Goal: Transaction & Acquisition: Purchase product/service

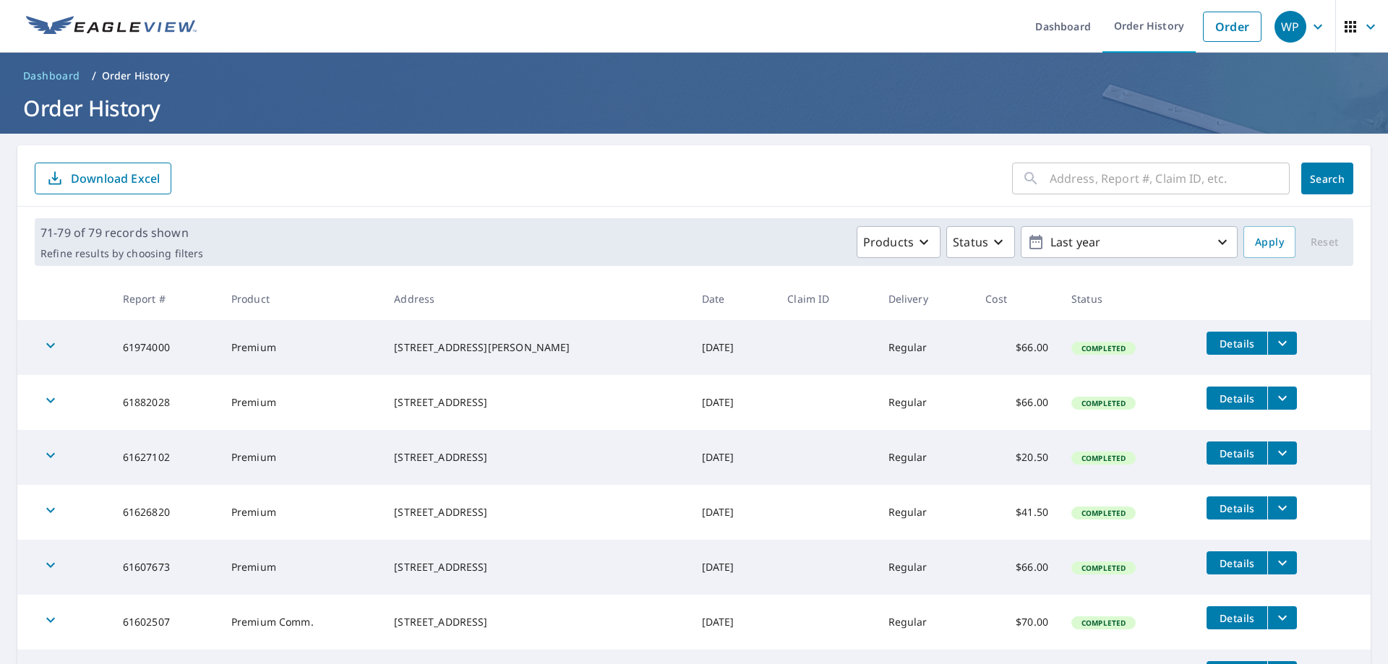
click at [1086, 179] on input "text" at bounding box center [1169, 178] width 240 height 40
type input "2 sail"
click at [1330, 172] on span "Search" at bounding box center [1326, 179] width 29 height 14
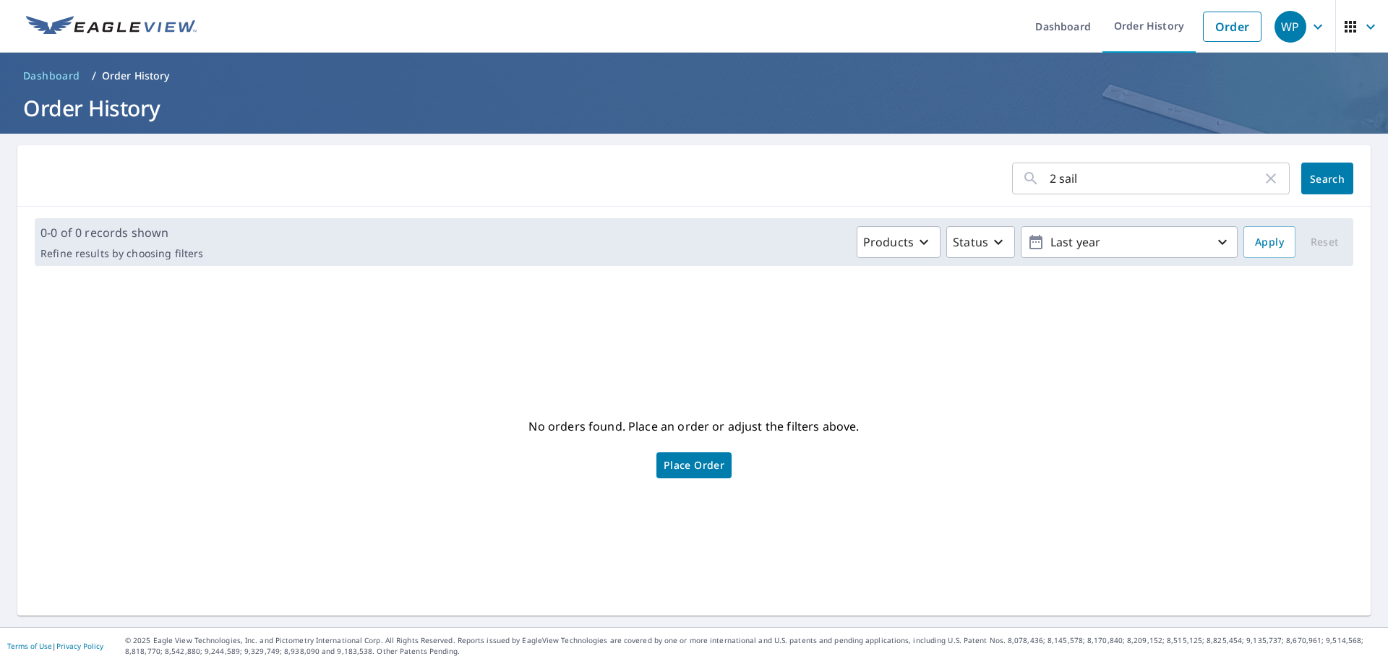
click at [671, 469] on span "Place Order" at bounding box center [693, 465] width 61 height 7
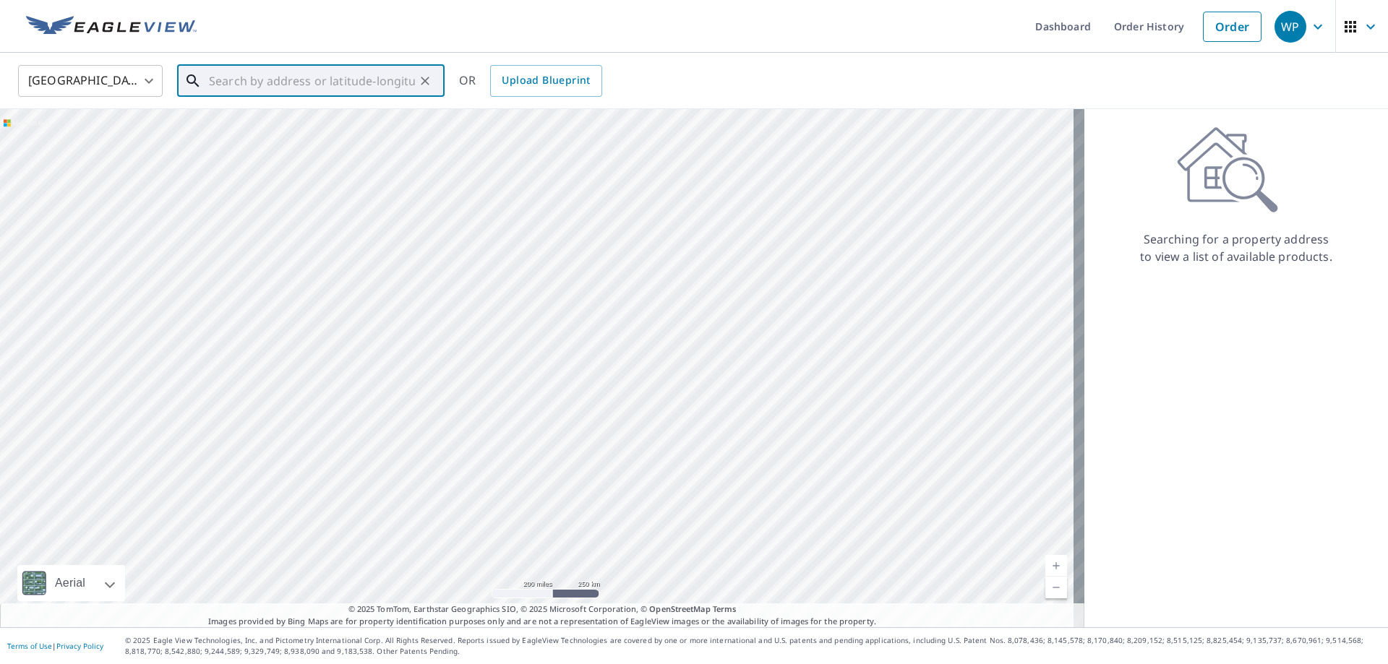
click at [280, 82] on input "text" at bounding box center [312, 81] width 206 height 40
click at [262, 138] on p "Sherman, CT 06784" at bounding box center [319, 139] width 227 height 14
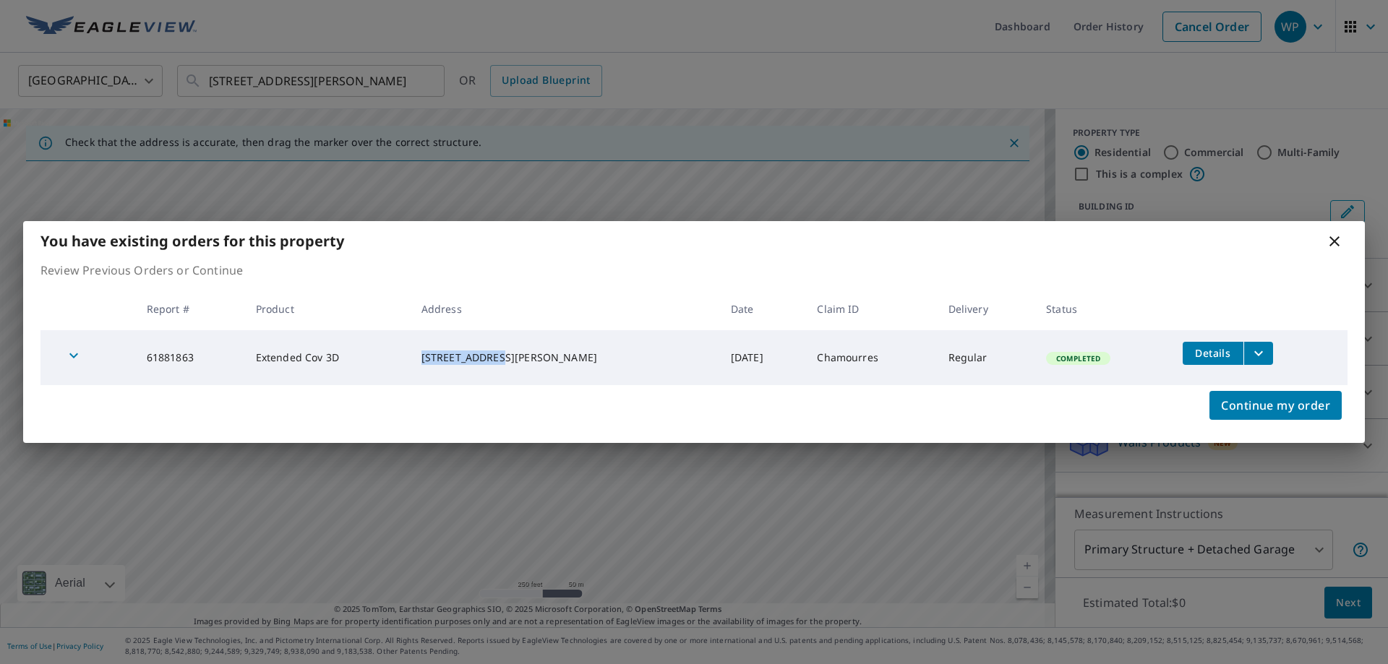
drag, startPoint x: 449, startPoint y: 351, endPoint x: 516, endPoint y: 354, distance: 67.3
click at [516, 354] on div "2 Sail Harbour Dr Sherman, CT 06784" at bounding box center [564, 358] width 286 height 14
copy div "2 Sail Harbour"
click at [352, 75] on div "You have existing orders for this property Review Previous Orders or Continue R…" at bounding box center [694, 332] width 1388 height 664
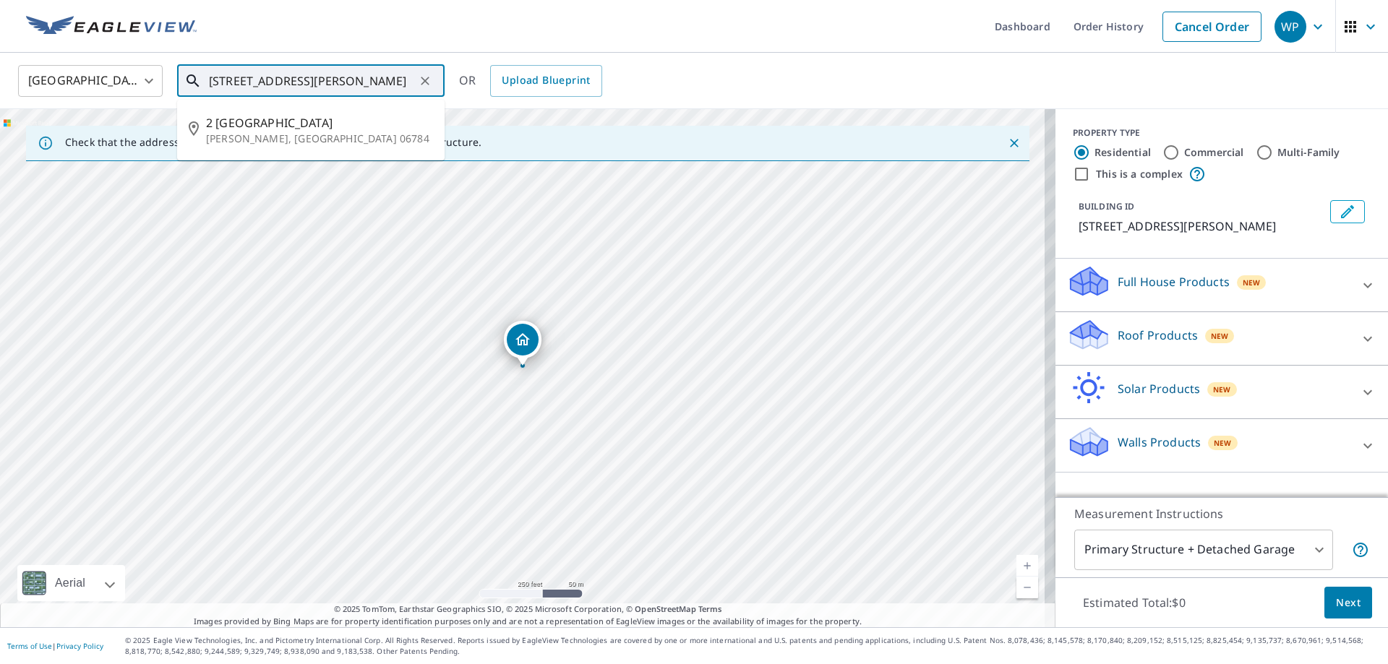
click at [306, 80] on input "2 Sail Harbour Dr Sherman, CT 06784" at bounding box center [312, 81] width 206 height 40
click at [252, 124] on span "2 Sail Harbour Dr" at bounding box center [319, 122] width 227 height 17
type input "2 Sail Harbour Dr Sherman, CT 06784"
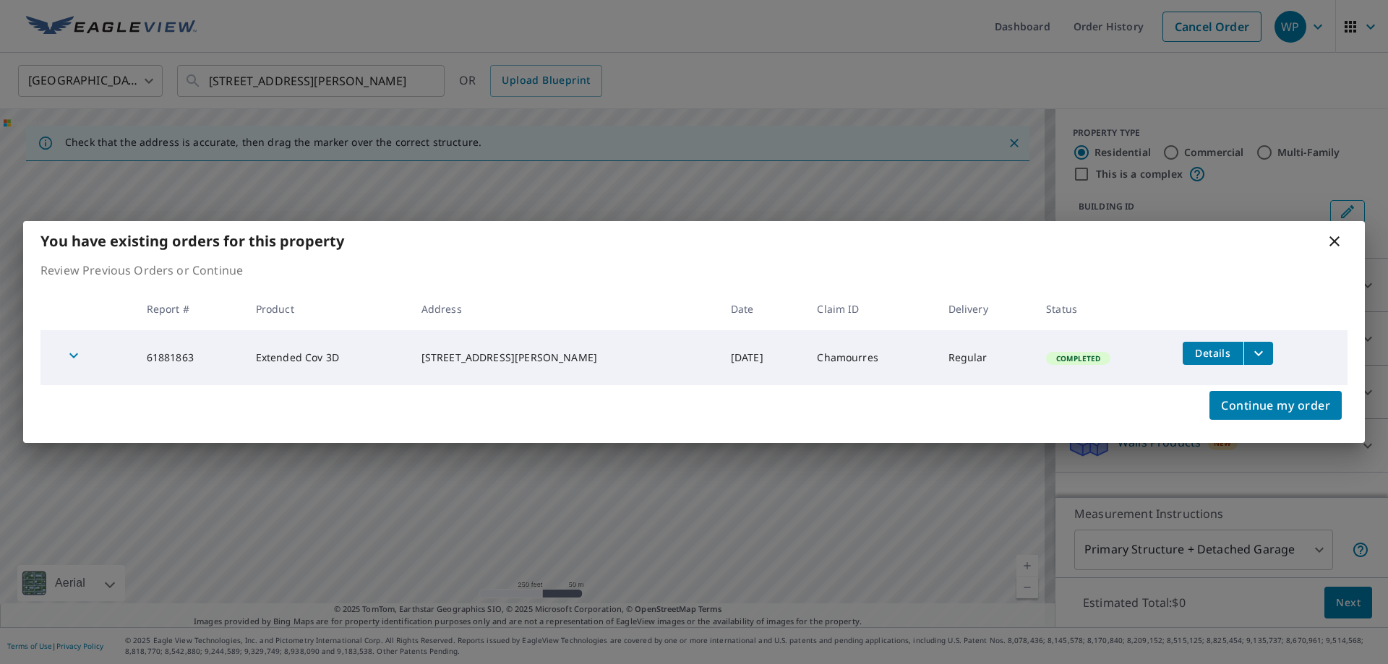
click at [1333, 245] on icon at bounding box center [1333, 241] width 17 height 17
